Goal: Task Accomplishment & Management: Manage account settings

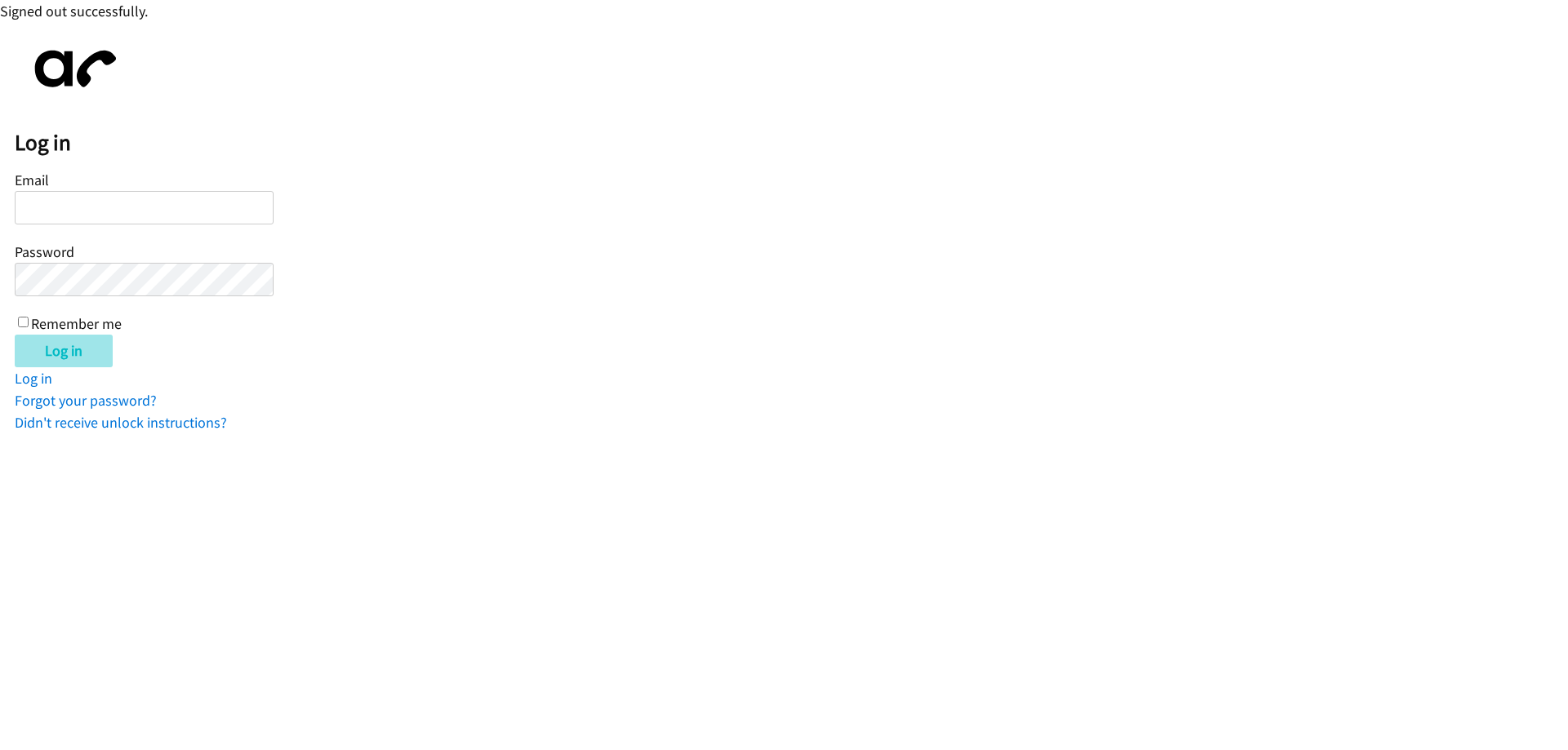
type input "[EMAIL_ADDRESS][DOMAIN_NAME]"
click at [57, 345] on input "Log in" at bounding box center [63, 350] width 98 height 33
type input "[EMAIL_ADDRESS][DOMAIN_NAME]"
click at [112, 136] on h2 "Log in" at bounding box center [791, 143] width 1553 height 28
click at [77, 372] on div "Log in Email [EMAIL_ADDRESS][DOMAIN_NAME] Password Remember me Log in Log in Fo…" at bounding box center [791, 235] width 1553 height 397
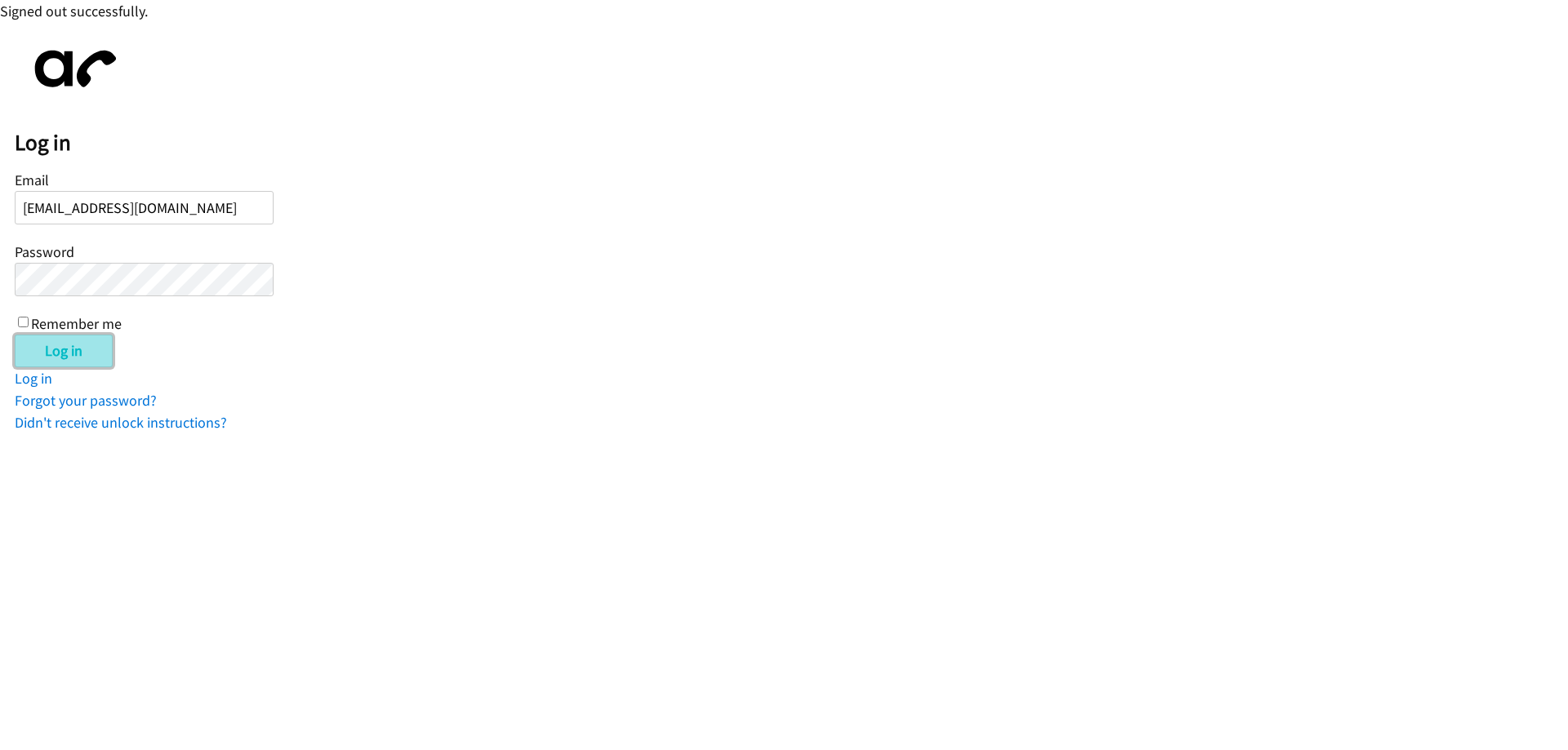
drag, startPoint x: 76, startPoint y: 353, endPoint x: 139, endPoint y: 300, distance: 82.3
click at [76, 352] on input "Log in" at bounding box center [63, 350] width 98 height 33
